Goal: Task Accomplishment & Management: Manage account settings

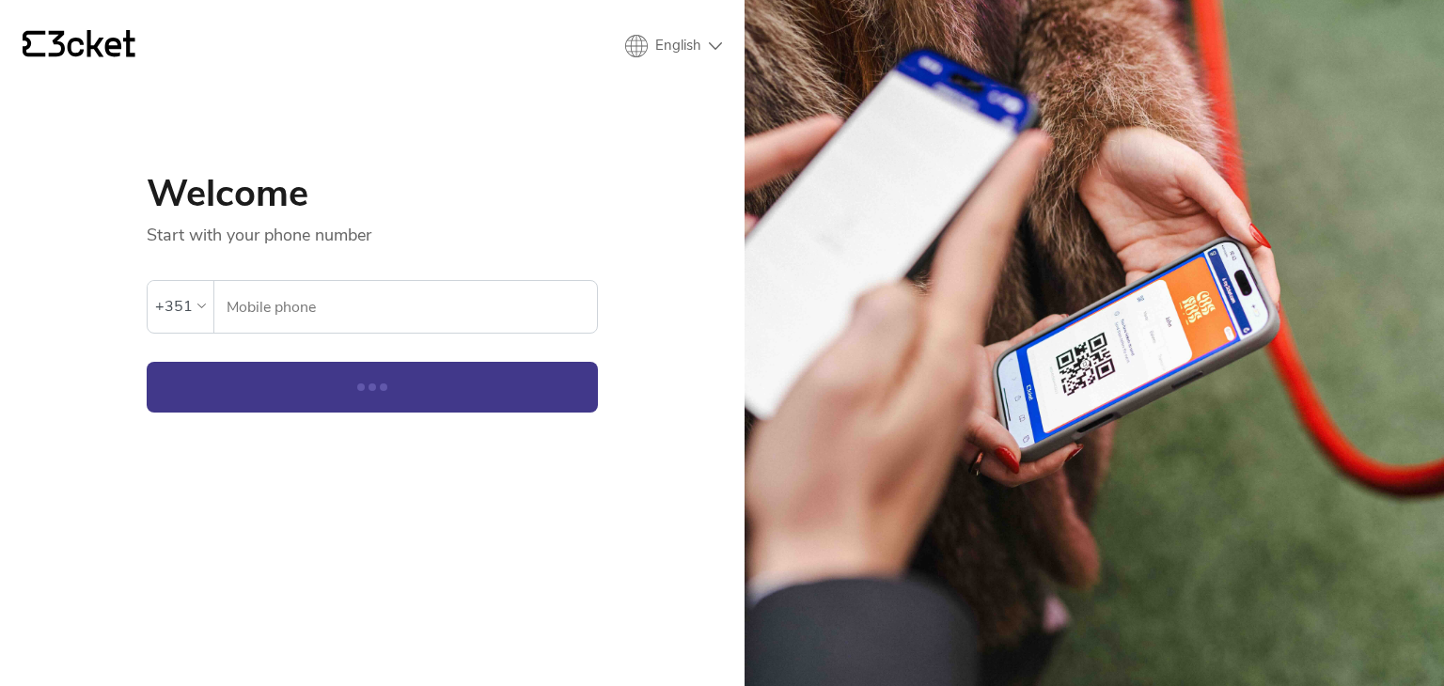
click at [311, 304] on input "Mobile phone" at bounding box center [411, 307] width 371 height 52
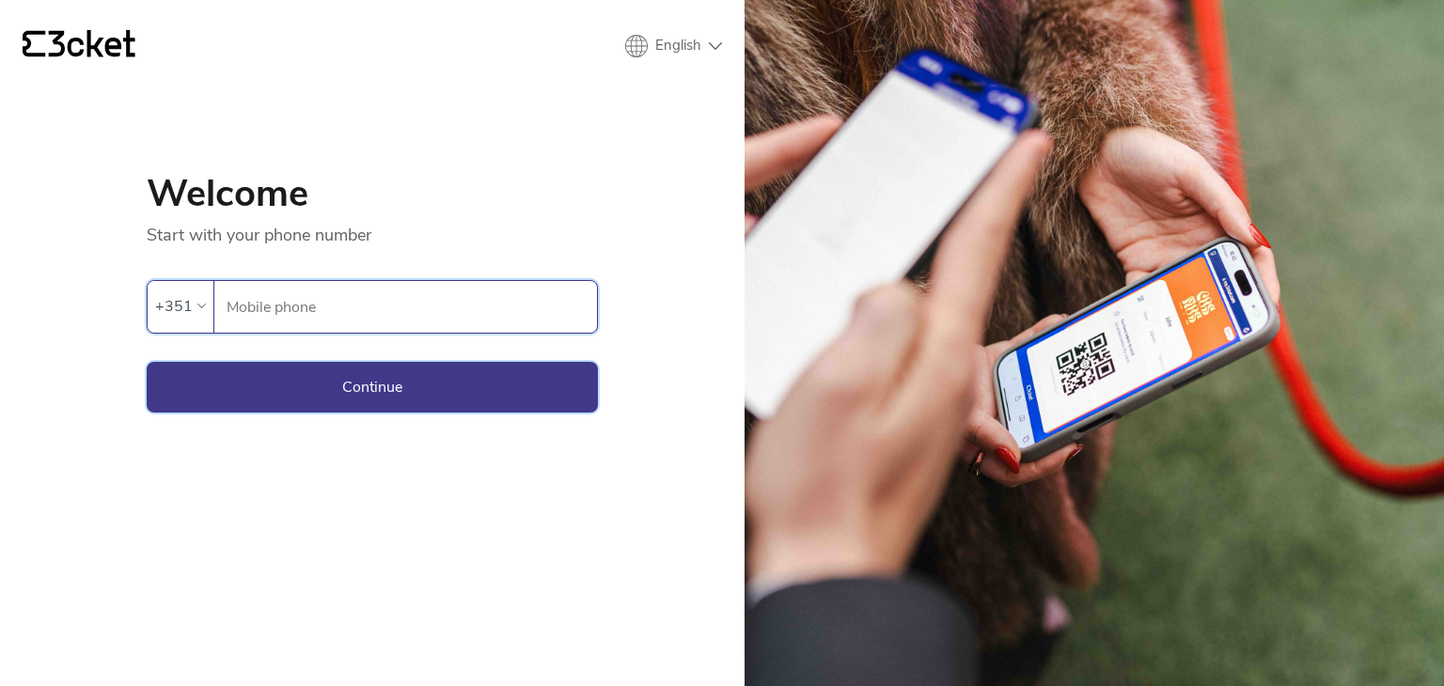
type input "968557034"
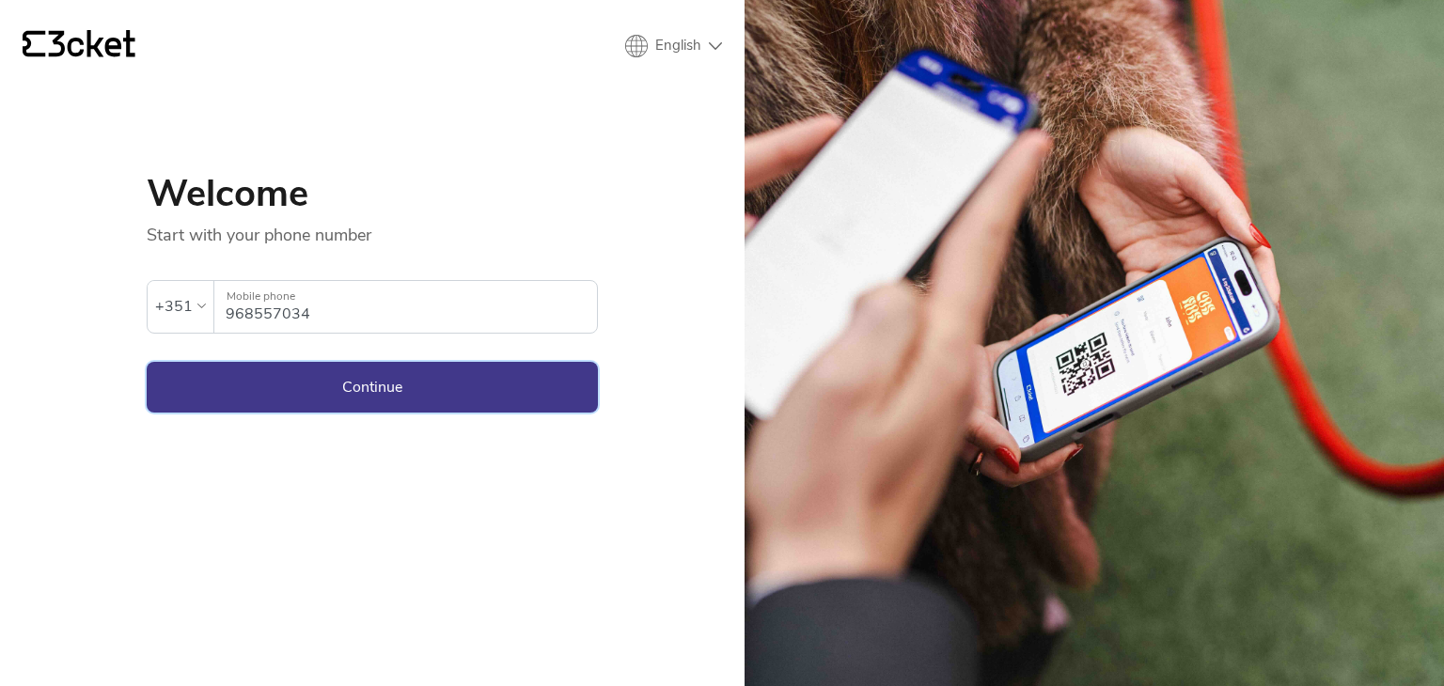
click at [350, 389] on button "Continue" at bounding box center [372, 387] width 451 height 51
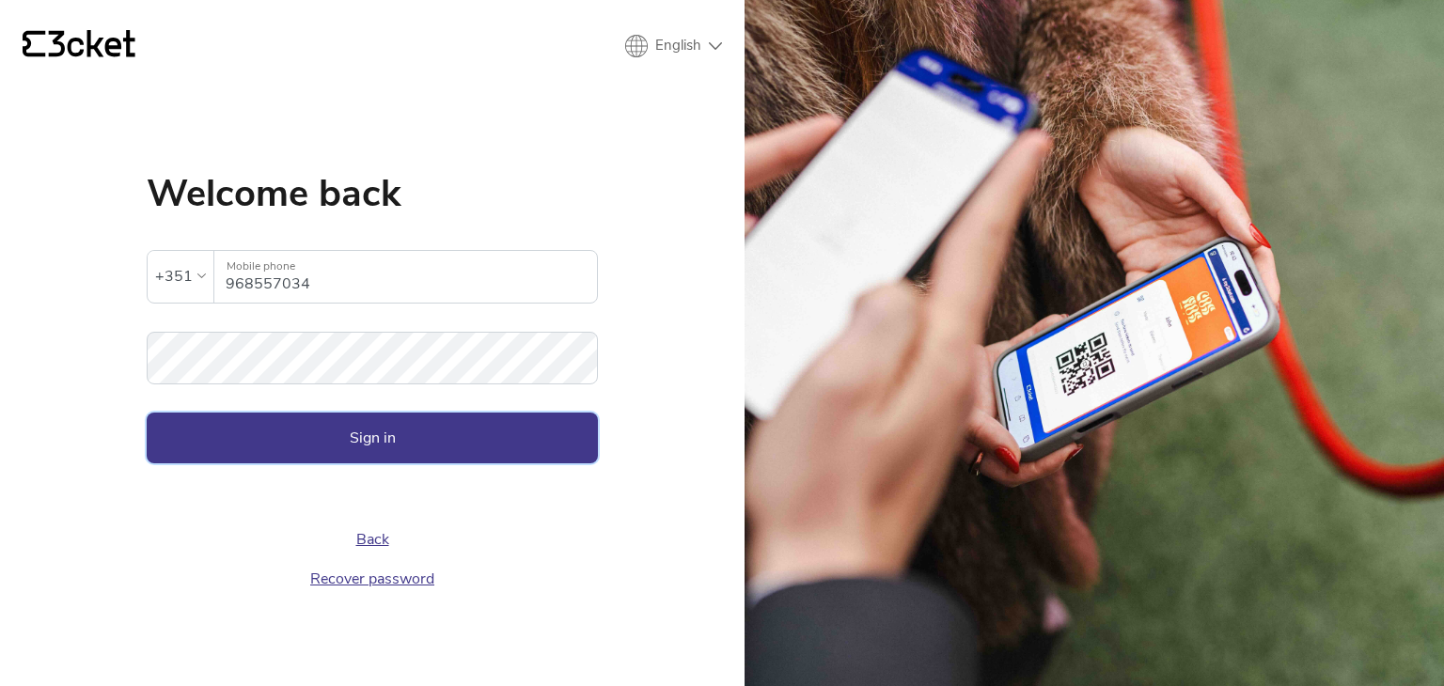
click at [315, 440] on button "Sign in" at bounding box center [372, 438] width 451 height 51
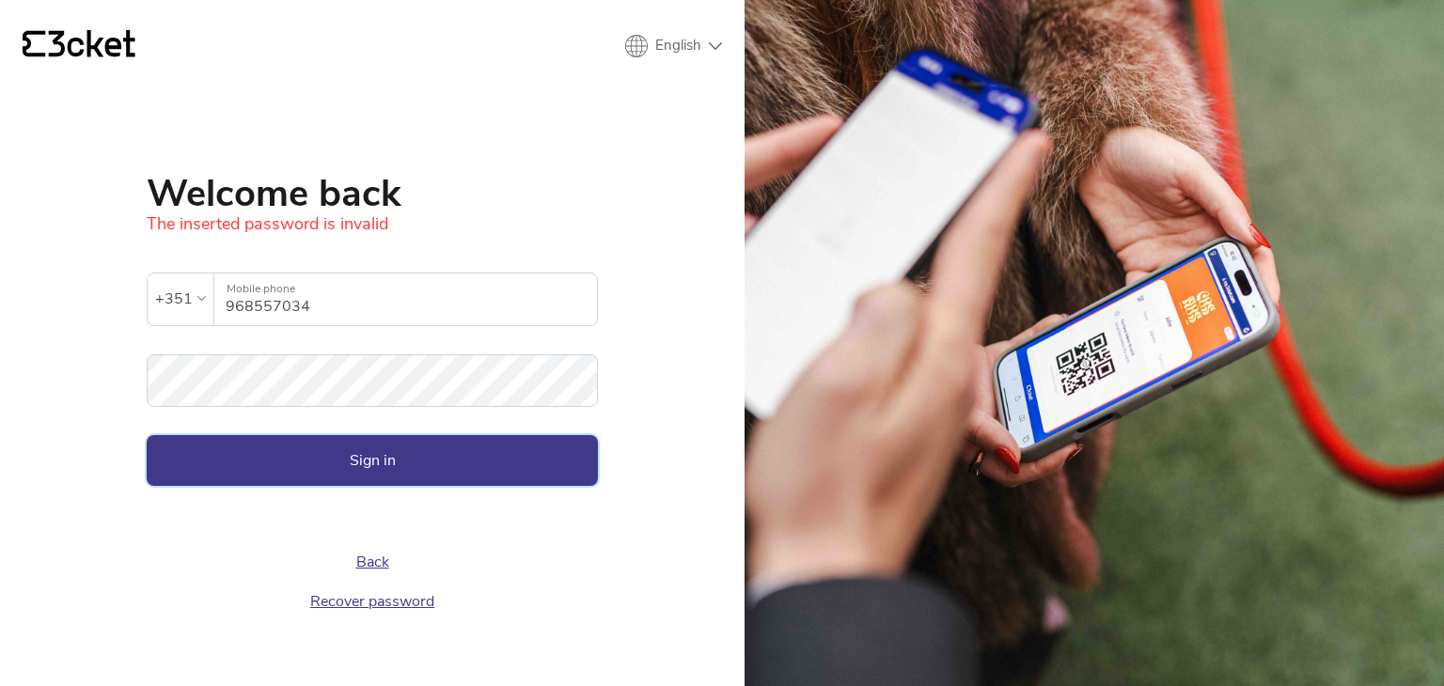
click at [291, 457] on button "Sign in" at bounding box center [372, 460] width 451 height 51
click at [0, 394] on div "{' '} English English Português Español Welcome back The inserted password is i…" at bounding box center [372, 343] width 744 height 686
click at [317, 445] on button "Sign in" at bounding box center [372, 460] width 451 height 51
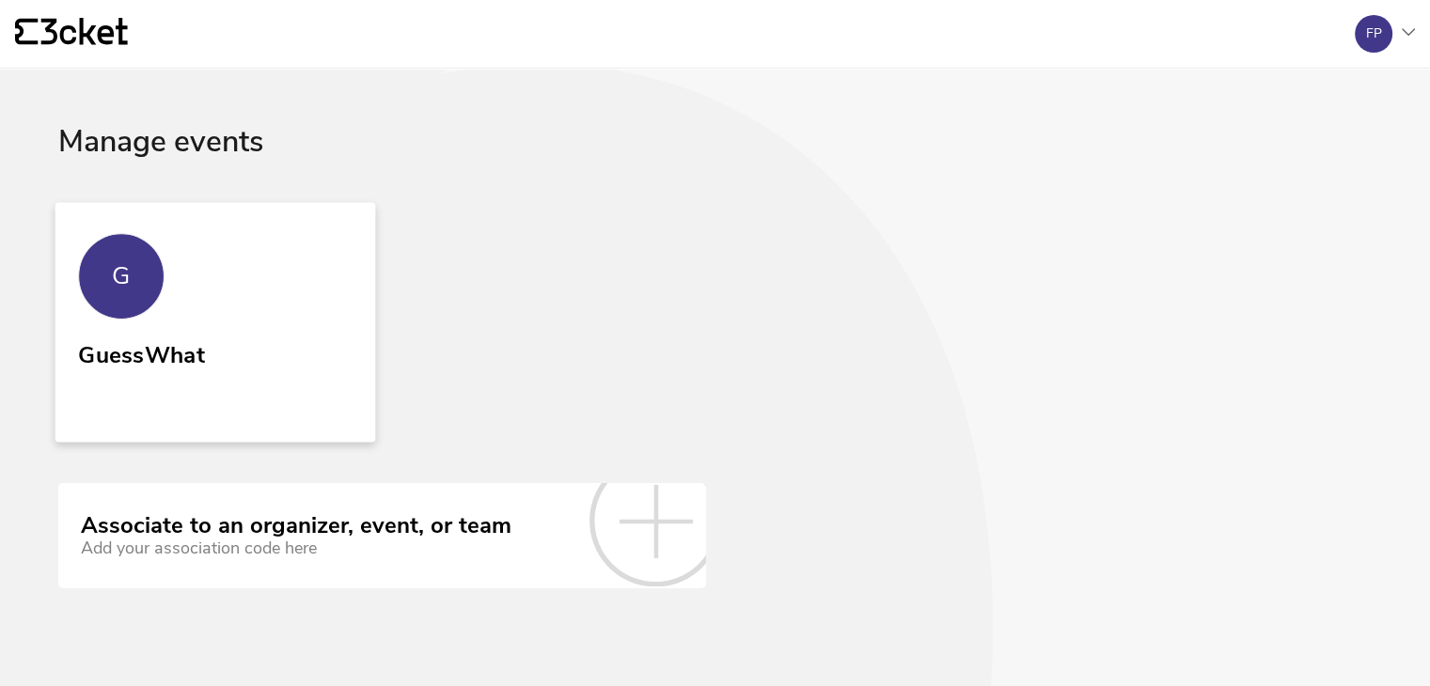
click at [255, 378] on link "G GuessWhat" at bounding box center [215, 322] width 320 height 240
